Goal: Information Seeking & Learning: Check status

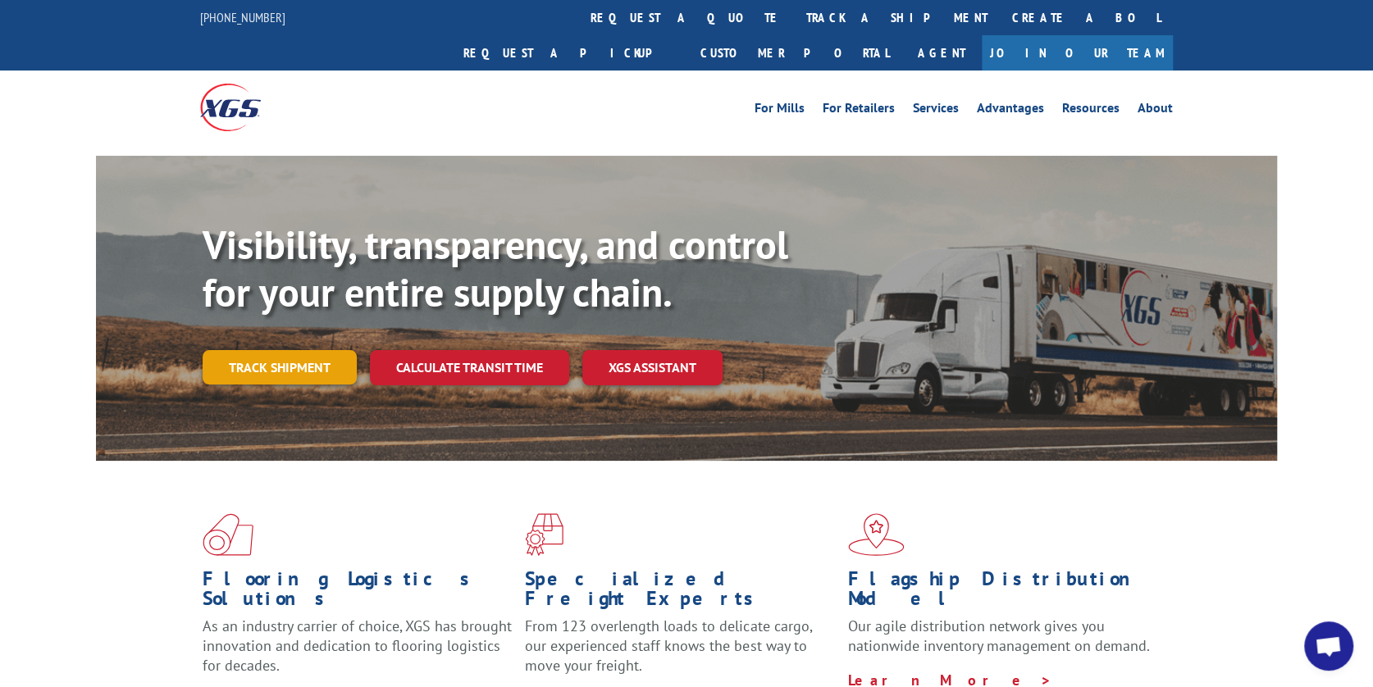
click at [281, 350] on link "Track shipment" at bounding box center [280, 367] width 154 height 34
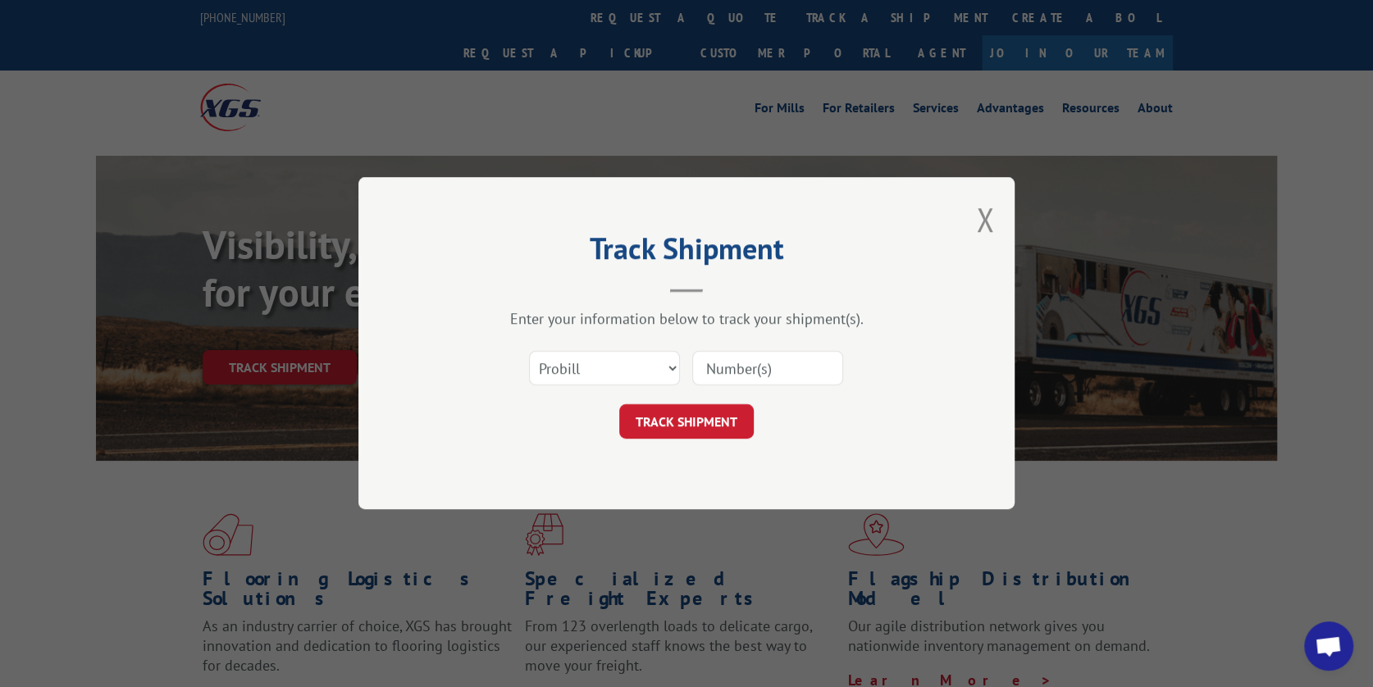
click at [735, 365] on input at bounding box center [767, 369] width 151 height 34
type input "17470067"
click at [700, 421] on button "TRACK SHIPMENT" at bounding box center [686, 422] width 134 height 34
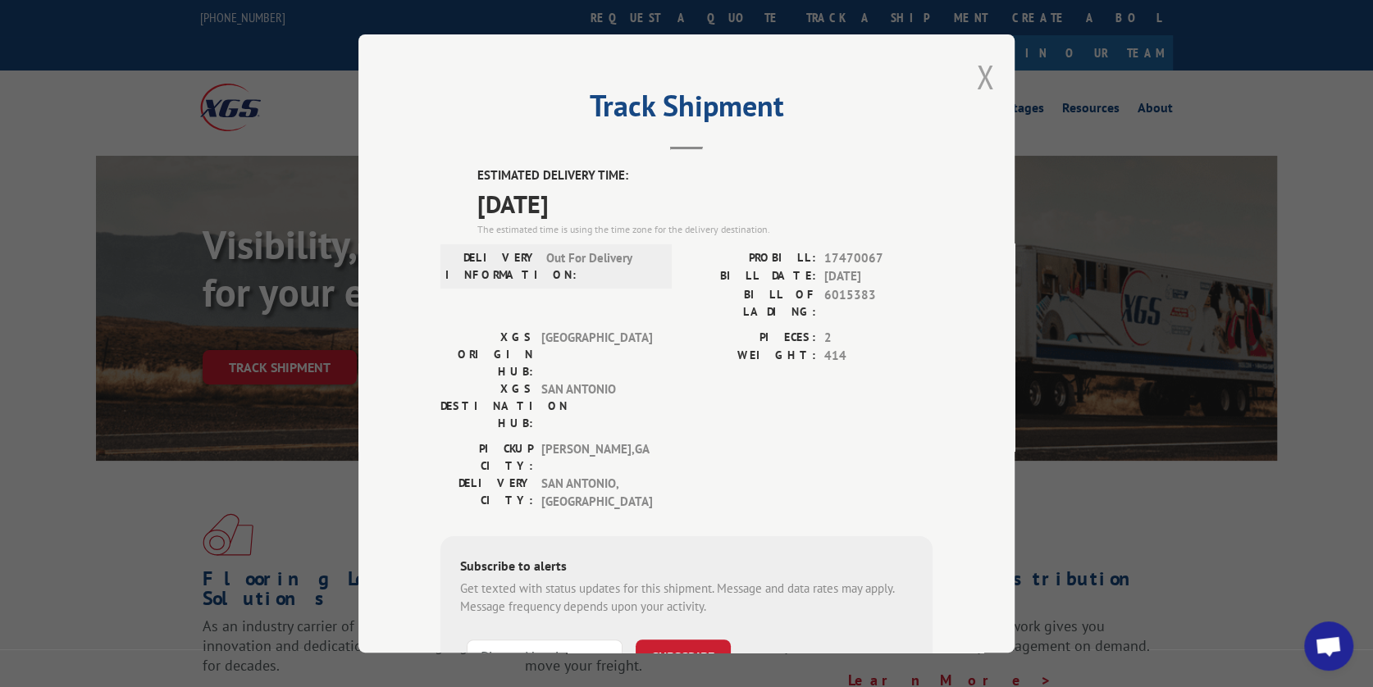
click at [986, 77] on button "Close modal" at bounding box center [985, 76] width 18 height 43
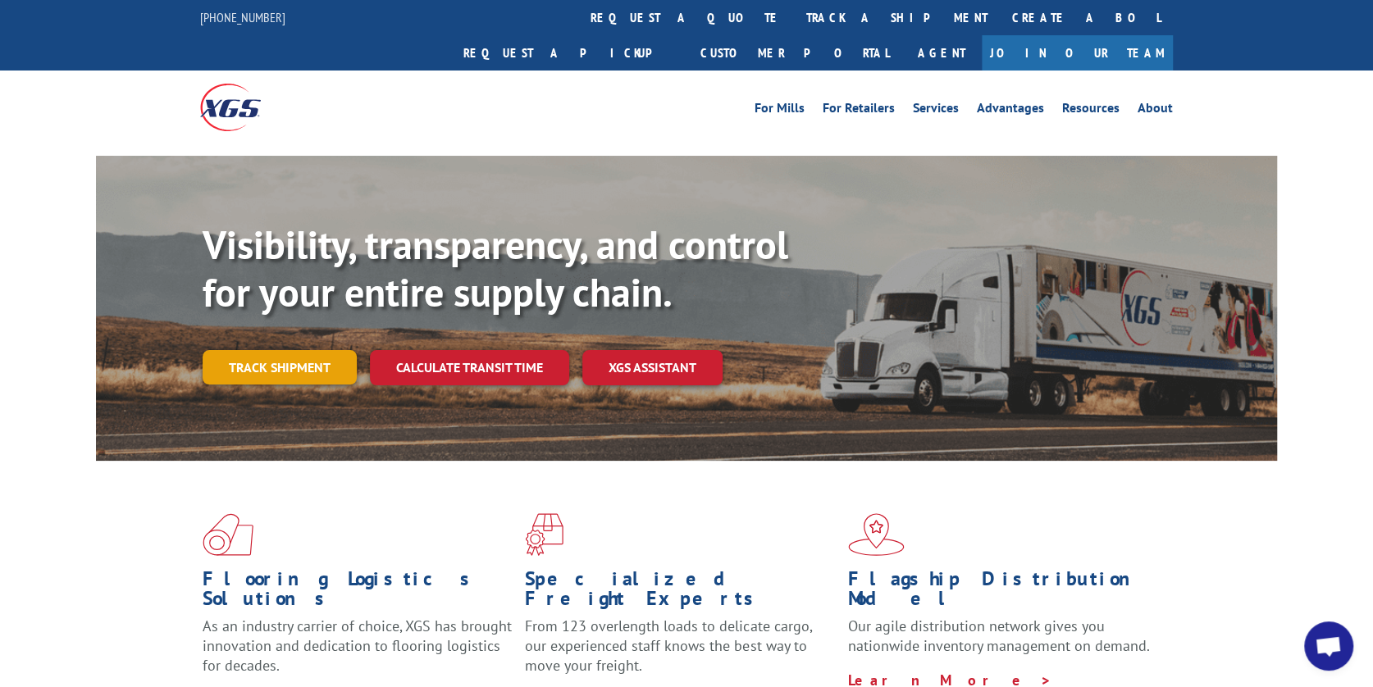
click at [279, 350] on link "Track shipment" at bounding box center [280, 367] width 154 height 34
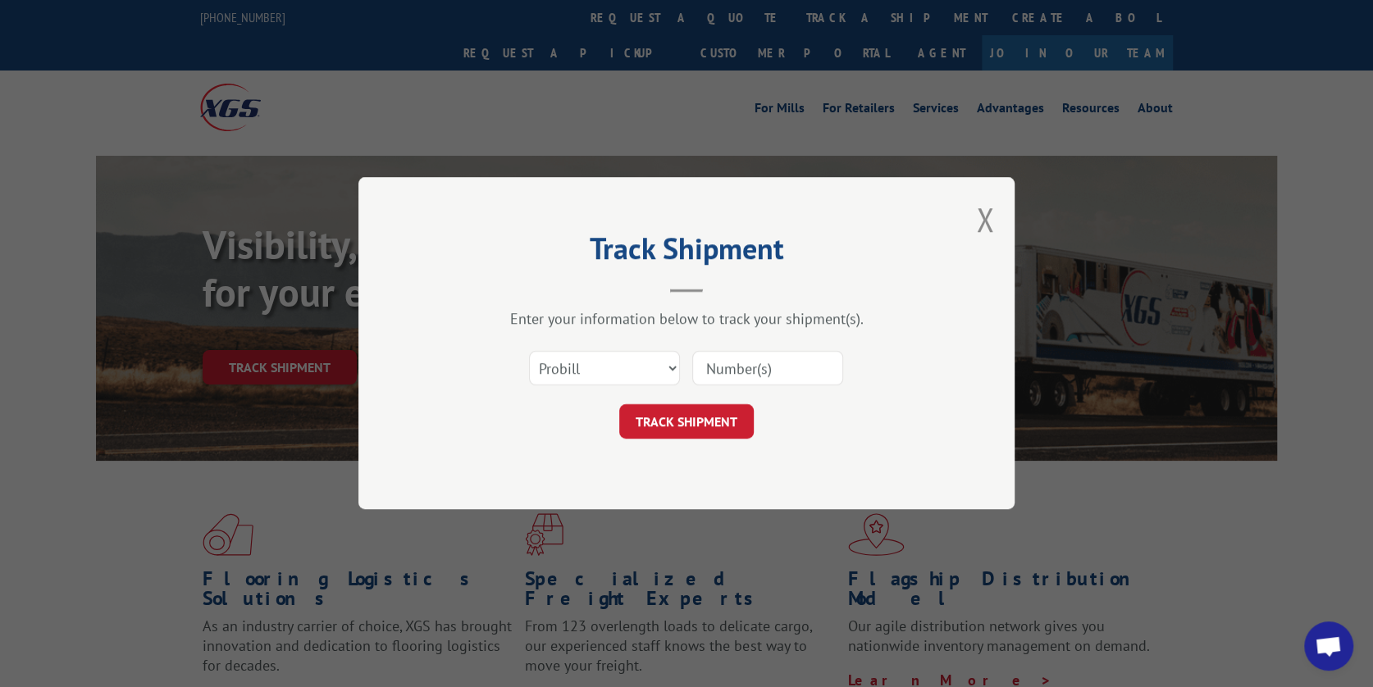
drag, startPoint x: 709, startPoint y: 367, endPoint x: 717, endPoint y: 364, distance: 8.8
click at [717, 364] on input at bounding box center [767, 369] width 151 height 34
type input "17354970"
click at [681, 415] on button "TRACK SHIPMENT" at bounding box center [686, 422] width 134 height 34
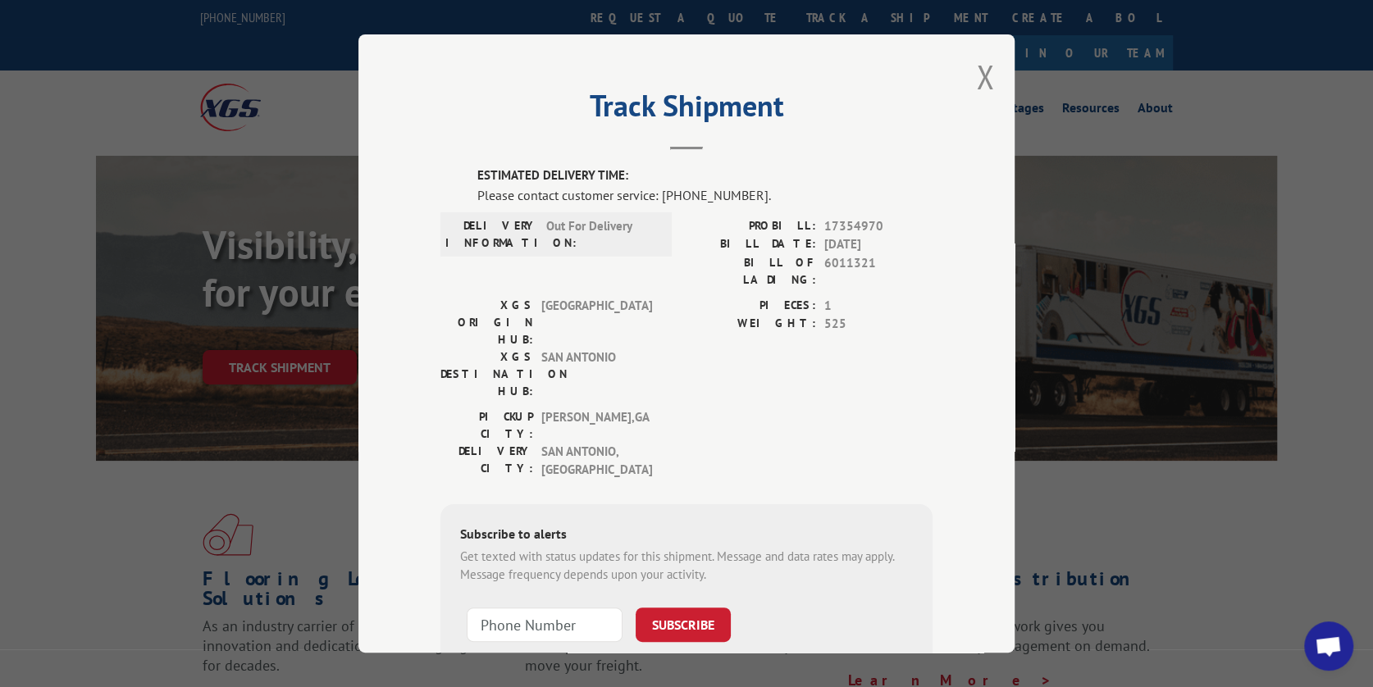
click at [992, 72] on div "Track Shipment ESTIMATED DELIVERY TIME: Please contact customer service: [PHONE…" at bounding box center [686, 343] width 656 height 618
click at [981, 75] on button "Close modal" at bounding box center [985, 76] width 18 height 43
